Goal: Task Accomplishment & Management: Complete application form

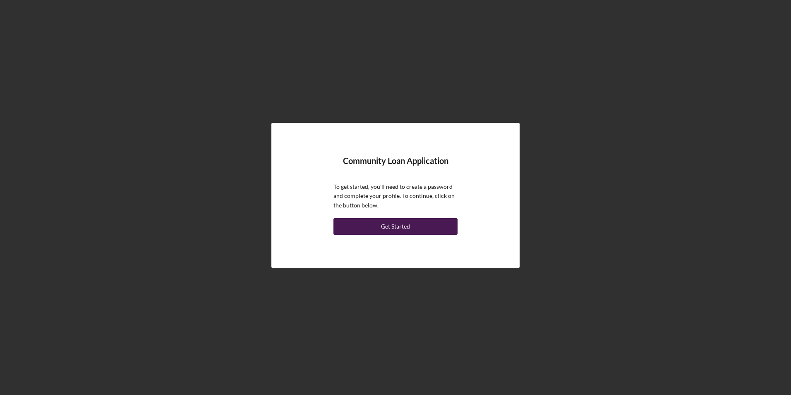
click at [420, 225] on button "Get Started" at bounding box center [395, 226] width 124 height 17
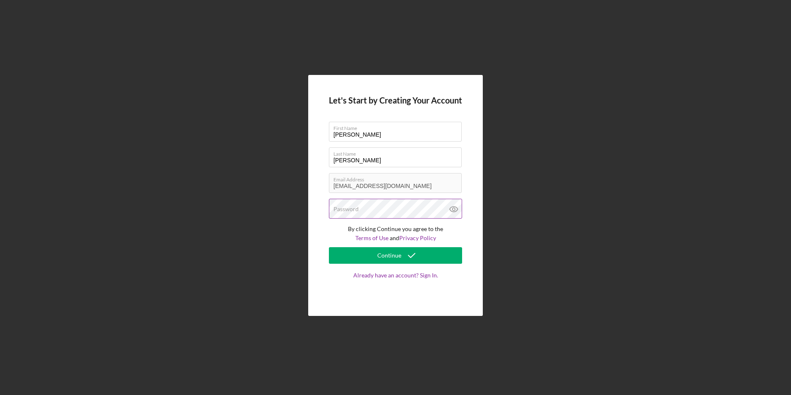
click at [348, 209] on label "Password" at bounding box center [345, 209] width 25 height 7
click at [359, 207] on label "Password" at bounding box center [345, 209] width 25 height 7
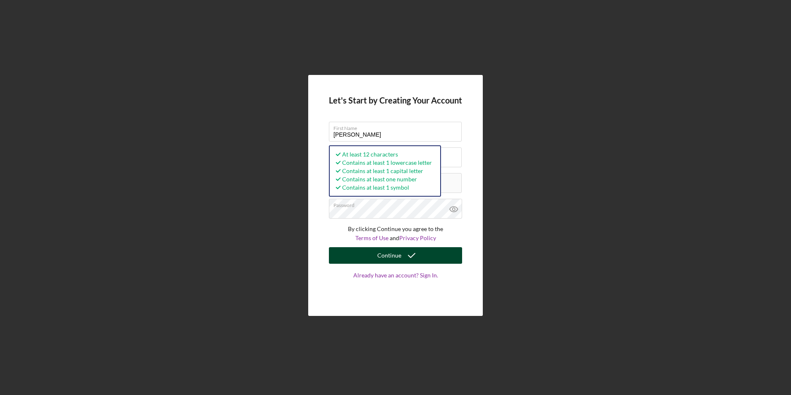
click at [394, 255] on div "Continue" at bounding box center [389, 255] width 24 height 17
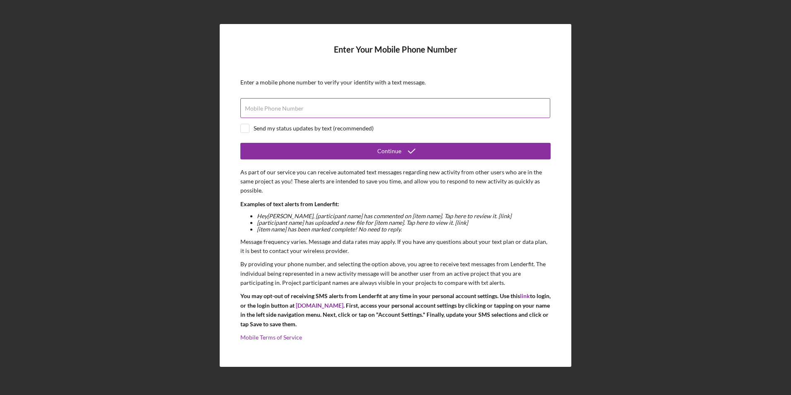
click at [280, 110] on label "Mobile Phone Number" at bounding box center [274, 108] width 59 height 7
click at [280, 110] on input "Mobile Phone Number" at bounding box center [395, 108] width 310 height 20
type input "[PHONE_NUMBER]"
click at [242, 128] on input "checkbox" at bounding box center [245, 128] width 8 height 8
checkbox input "true"
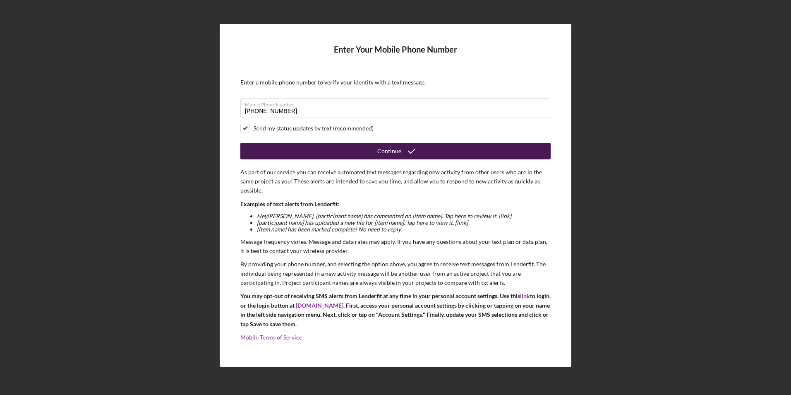
click at [385, 150] on div "Continue" at bounding box center [389, 151] width 24 height 17
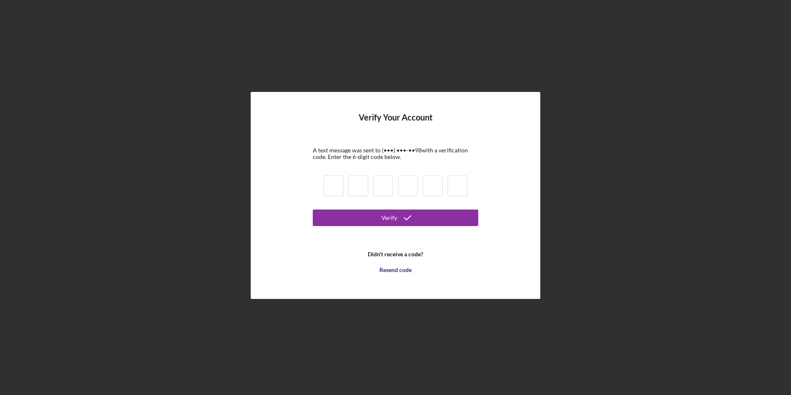
click at [338, 187] on input at bounding box center [334, 185] width 20 height 21
type input "6"
type input "5"
type input "9"
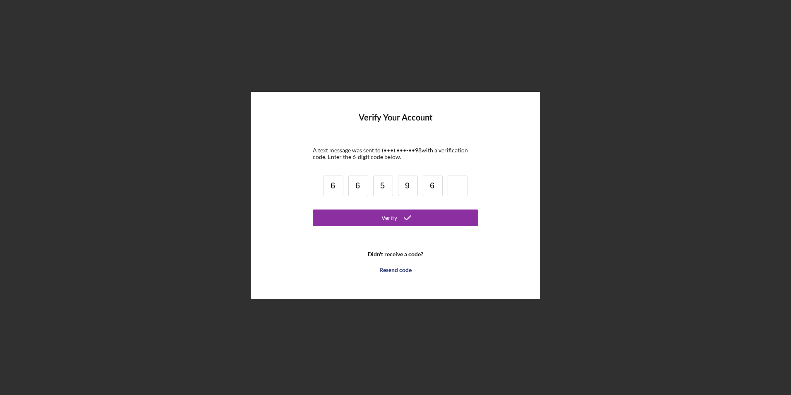
type input "6"
type input "4"
click at [399, 217] on icon "submit" at bounding box center [407, 217] width 21 height 21
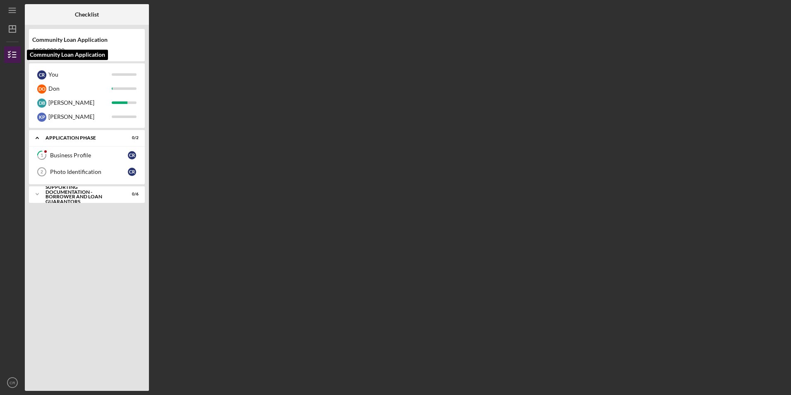
click at [13, 55] on icon "button" at bounding box center [12, 54] width 21 height 21
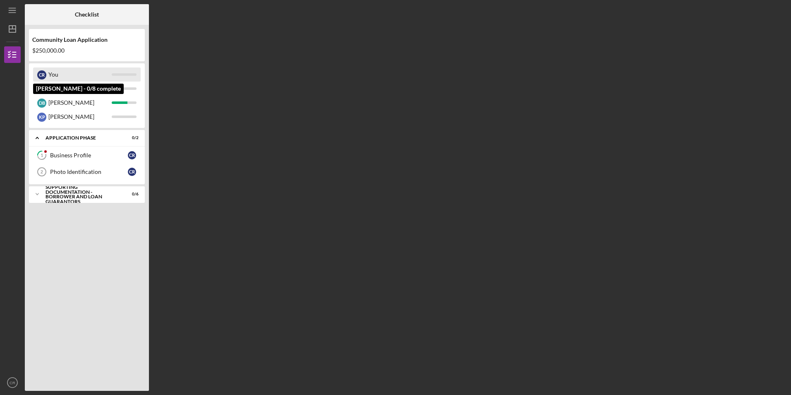
click at [42, 75] on div "C R" at bounding box center [41, 74] width 9 height 9
click at [85, 74] on div "You" at bounding box center [79, 74] width 63 height 14
click at [15, 12] on line "button" at bounding box center [12, 12] width 7 height 0
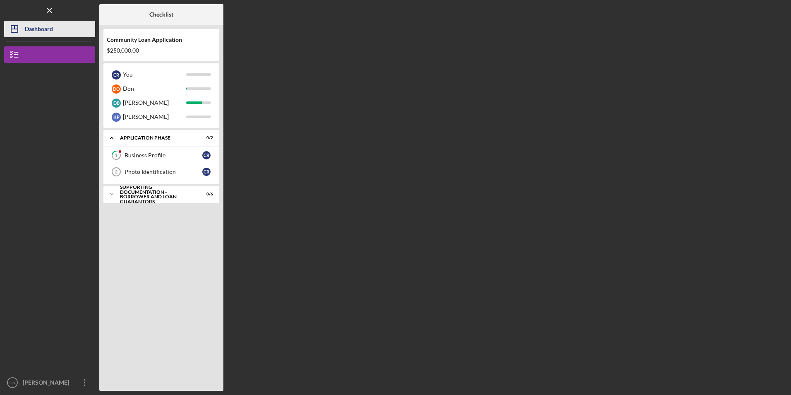
click at [18, 32] on polygon "button" at bounding box center [14, 29] width 7 height 7
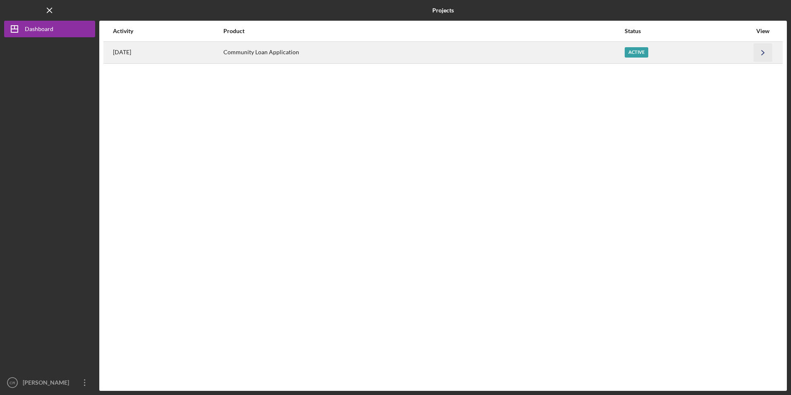
click at [763, 52] on icon "Icon/Navigate" at bounding box center [763, 52] width 19 height 19
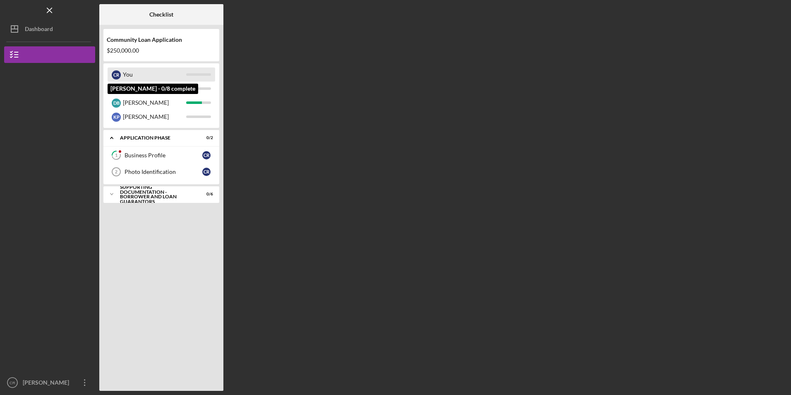
click at [116, 78] on div "C R" at bounding box center [116, 74] width 9 height 9
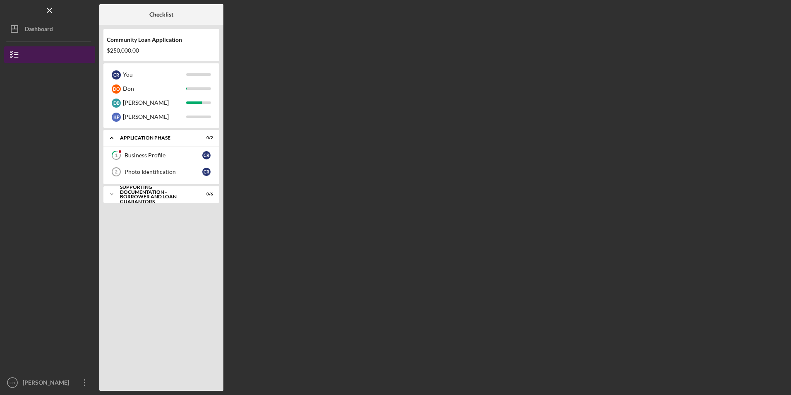
click at [33, 55] on button "Community Loan Application" at bounding box center [49, 54] width 91 height 17
click at [15, 57] on line "button" at bounding box center [16, 57] width 4 height 0
click at [124, 157] on icon "1" at bounding box center [116, 155] width 21 height 21
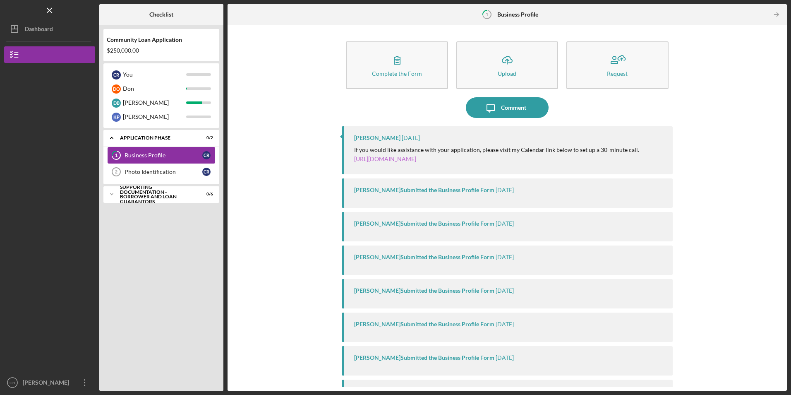
click at [409, 160] on link "[URL][DOMAIN_NAME]" at bounding box center [385, 158] width 62 height 7
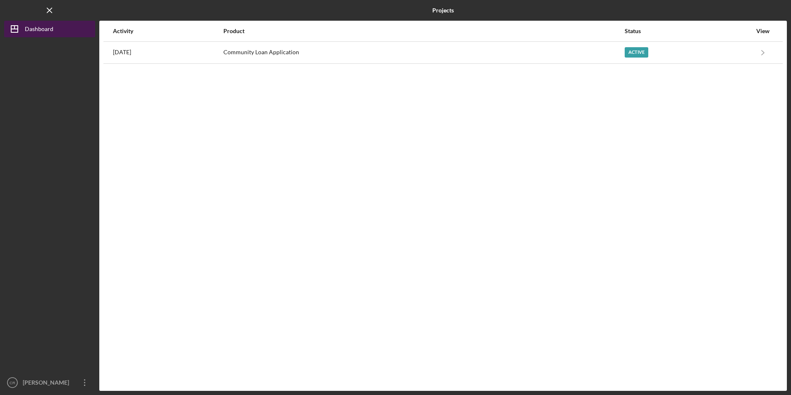
click at [50, 26] on div "Dashboard" at bounding box center [39, 30] width 29 height 19
click at [16, 29] on line "button" at bounding box center [14, 29] width 7 height 0
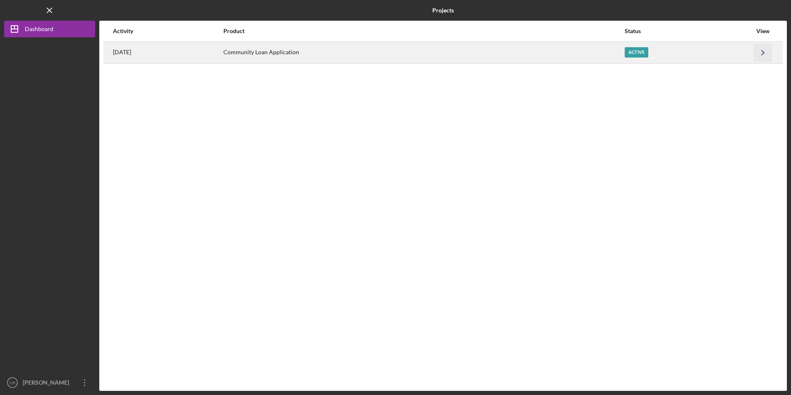
click at [768, 51] on icon "Icon/Navigate" at bounding box center [763, 52] width 19 height 19
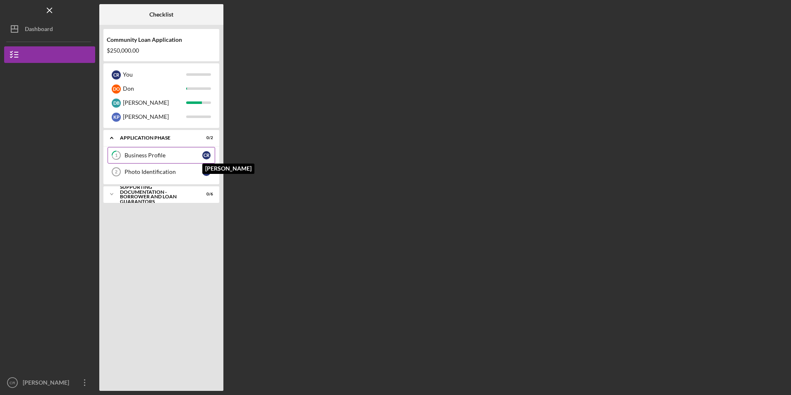
click at [209, 154] on div "C R" at bounding box center [206, 155] width 8 height 8
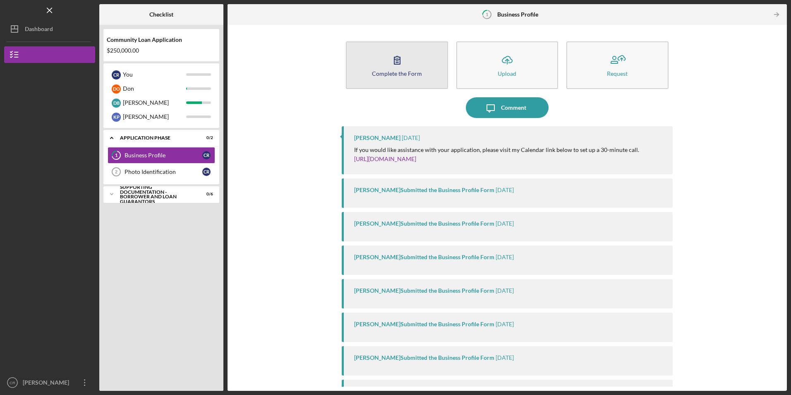
click at [398, 69] on icon "button" at bounding box center [397, 60] width 21 height 21
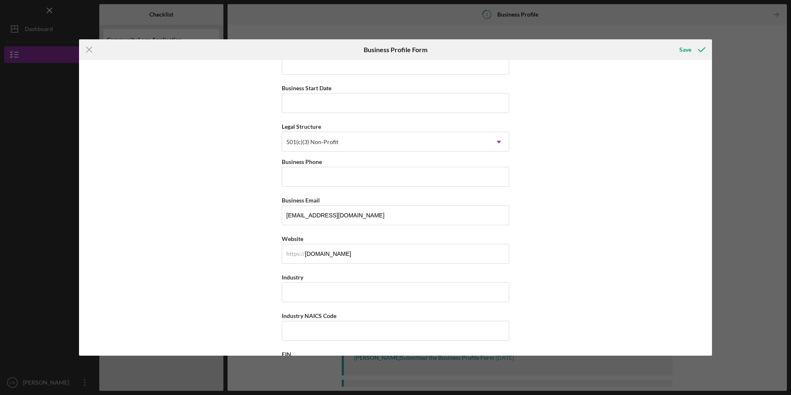
scroll to position [55, 0]
click at [757, 38] on div "Icon/Menu Close Business Profile Form Save Business Name The Opportunity Center…" at bounding box center [395, 197] width 791 height 395
click at [758, 38] on div "Icon/Menu Close Business Profile Form Save Business Name The Opportunity Center…" at bounding box center [395, 197] width 791 height 395
click at [84, 47] on icon "Icon/Menu Close" at bounding box center [89, 49] width 21 height 21
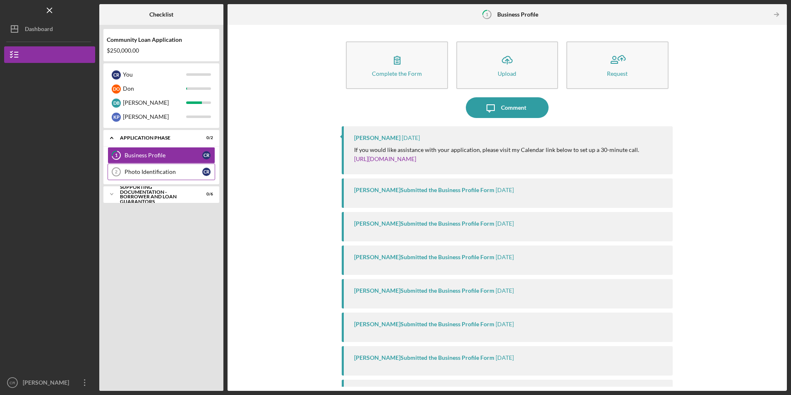
click at [139, 172] on div "Photo Identification" at bounding box center [164, 171] width 78 height 7
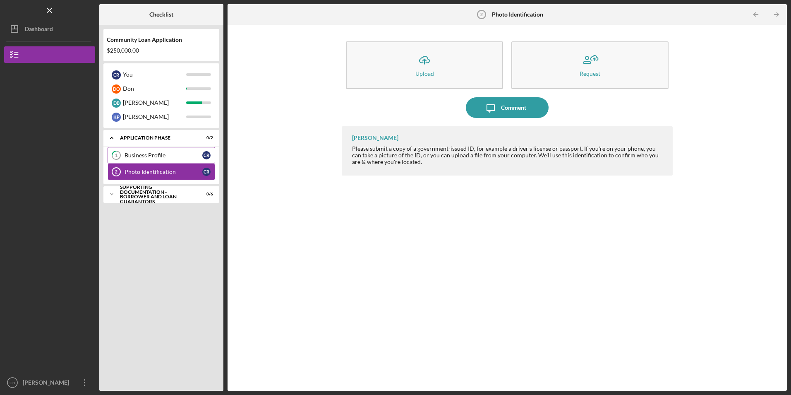
click at [120, 154] on icon "1" at bounding box center [116, 155] width 21 height 21
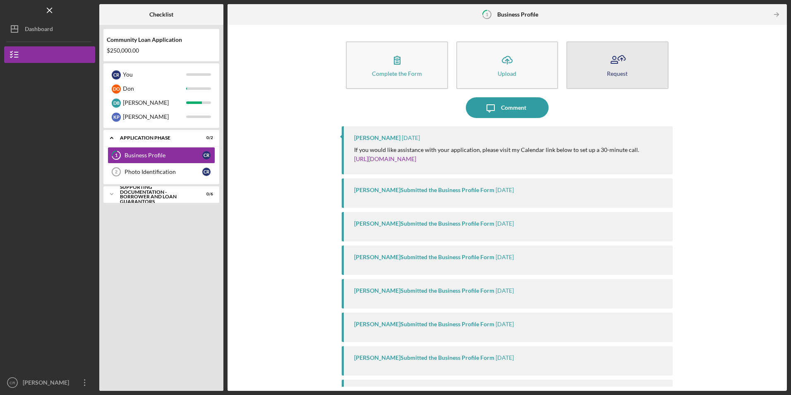
click at [619, 60] on icon "button" at bounding box center [617, 60] width 21 height 21
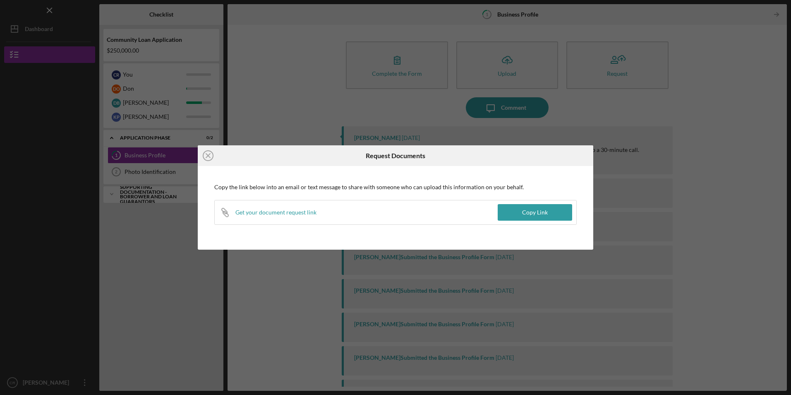
click at [730, 165] on div "Icon/Close Request Documents Copy the link below into an email or text message …" at bounding box center [395, 197] width 791 height 395
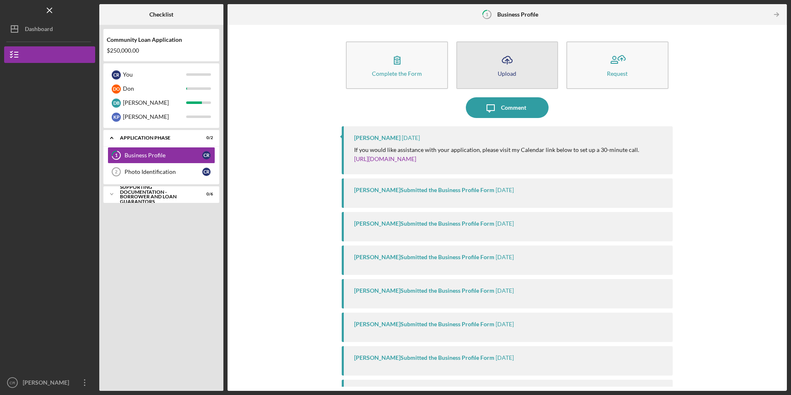
click at [503, 65] on icon "Icon/Upload" at bounding box center [507, 60] width 21 height 21
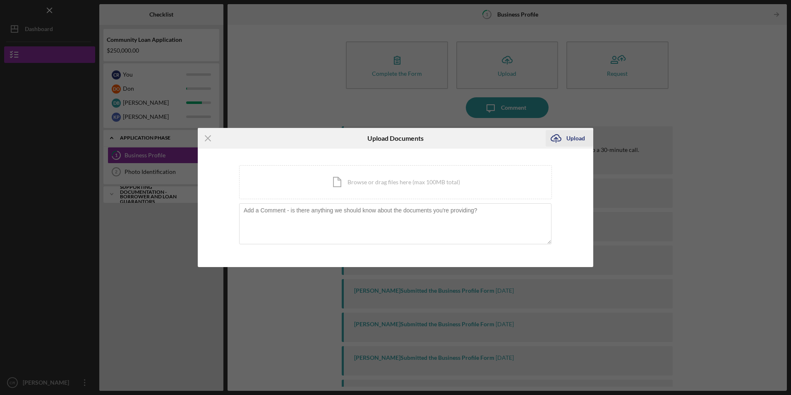
click at [576, 139] on div "Upload" at bounding box center [575, 138] width 19 height 17
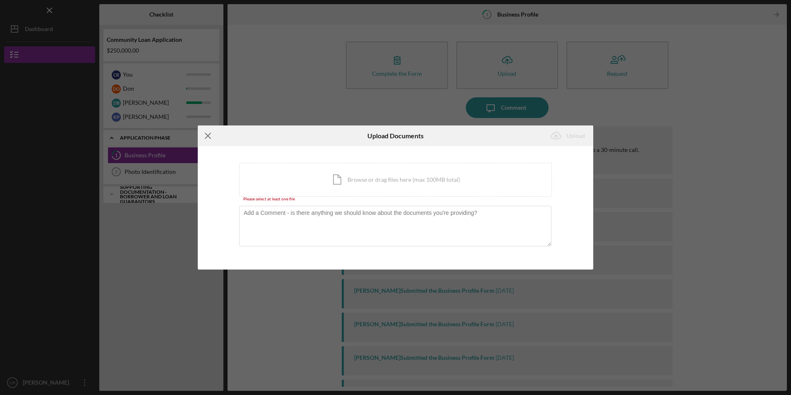
click at [209, 132] on icon "Icon/Menu Close" at bounding box center [208, 135] width 21 height 21
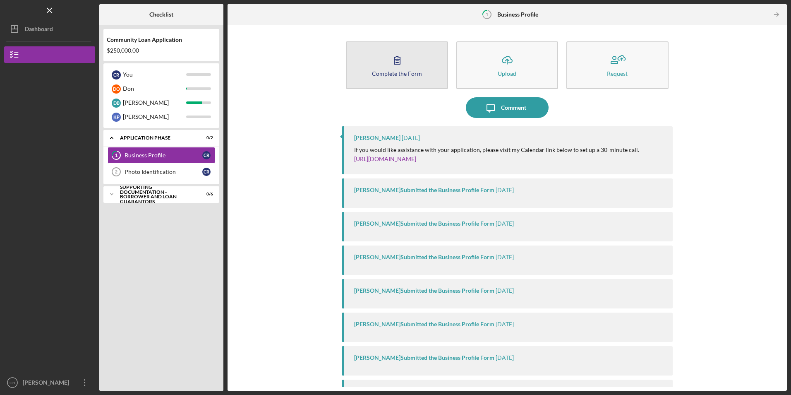
click at [405, 76] on div "Complete the Form" at bounding box center [397, 73] width 50 height 6
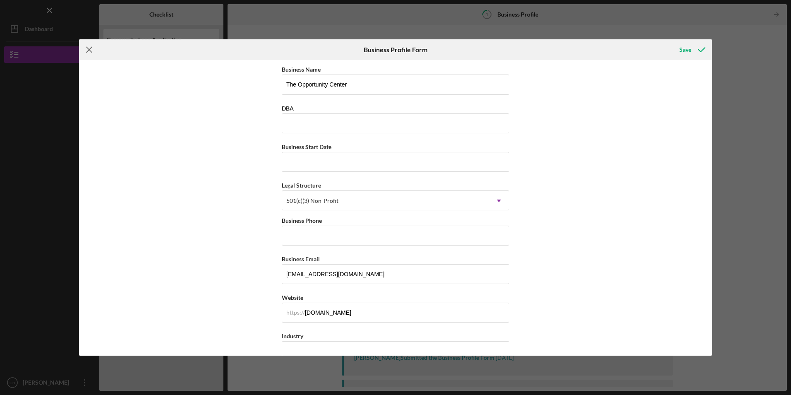
click at [89, 46] on icon "Icon/Menu Close" at bounding box center [89, 49] width 21 height 21
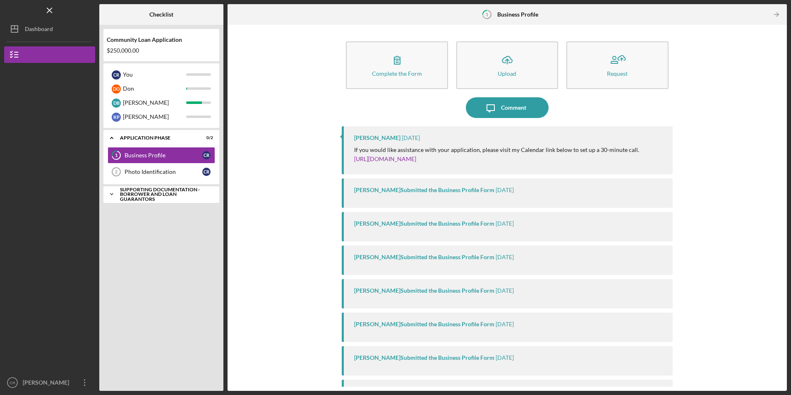
click at [132, 195] on div "Supporting Documentation - Borrower and Loan Guarantors" at bounding box center [164, 194] width 89 height 14
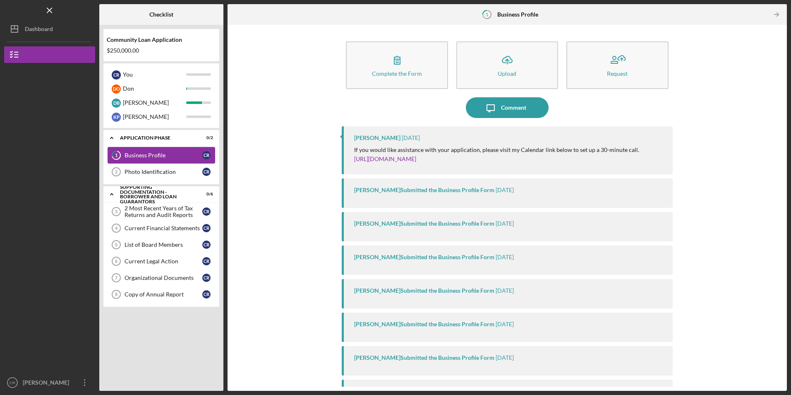
click at [135, 153] on div "Business Profile" at bounding box center [164, 155] width 78 height 7
click at [118, 153] on icon "1" at bounding box center [116, 155] width 21 height 21
